Goal: Task Accomplishment & Management: Use online tool/utility

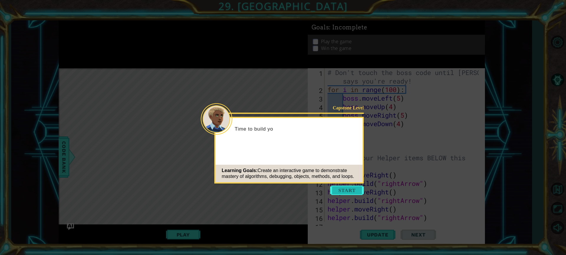
scroll to position [85, 0]
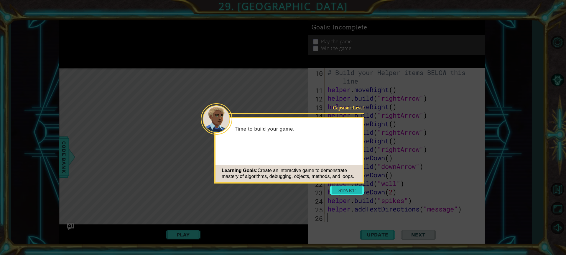
click at [357, 190] on button "Start" at bounding box center [347, 190] width 34 height 9
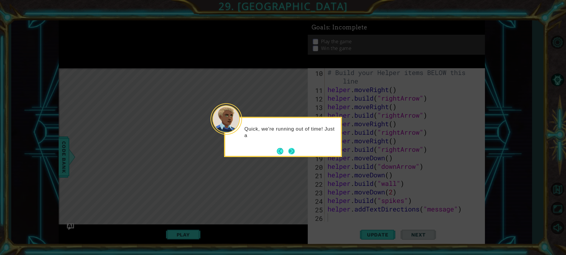
click at [296, 153] on div "Quick, we're running out of time! Just a" at bounding box center [283, 137] width 118 height 40
click at [290, 149] on button "Next" at bounding box center [291, 151] width 7 height 7
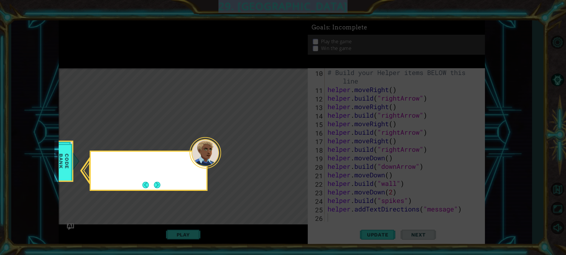
click at [290, 149] on icon at bounding box center [283, 127] width 566 height 255
click at [154, 182] on button "Next" at bounding box center [157, 185] width 7 height 7
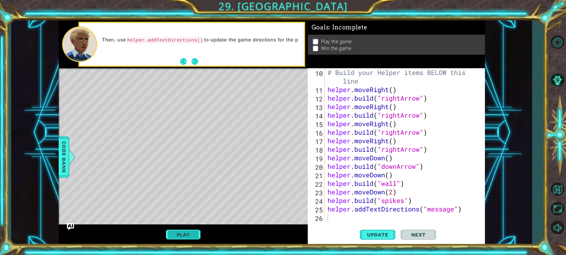
click at [200, 234] on button "Play" at bounding box center [183, 234] width 34 height 11
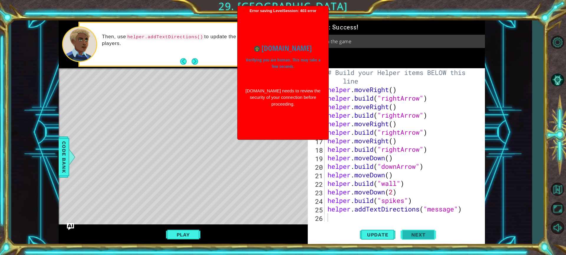
click at [417, 236] on span "Next" at bounding box center [418, 235] width 26 height 6
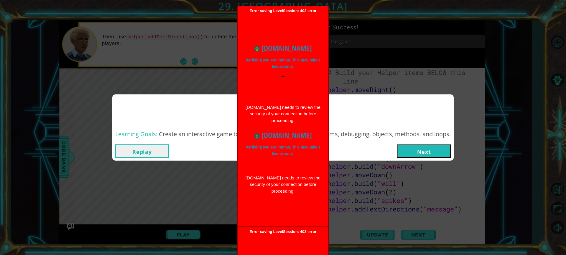
click at [427, 152] on button "Next" at bounding box center [424, 151] width 54 height 13
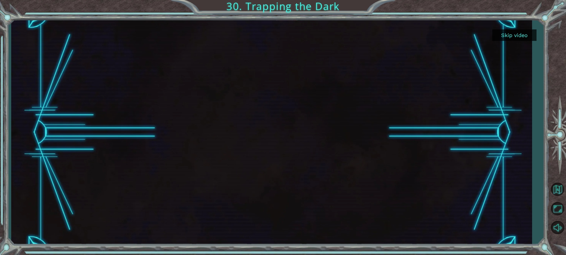
click at [318, 95] on div at bounding box center [271, 132] width 399 height 225
click at [513, 34] on button "Skip video" at bounding box center [514, 34] width 44 height 11
